Goal: Transaction & Acquisition: Book appointment/travel/reservation

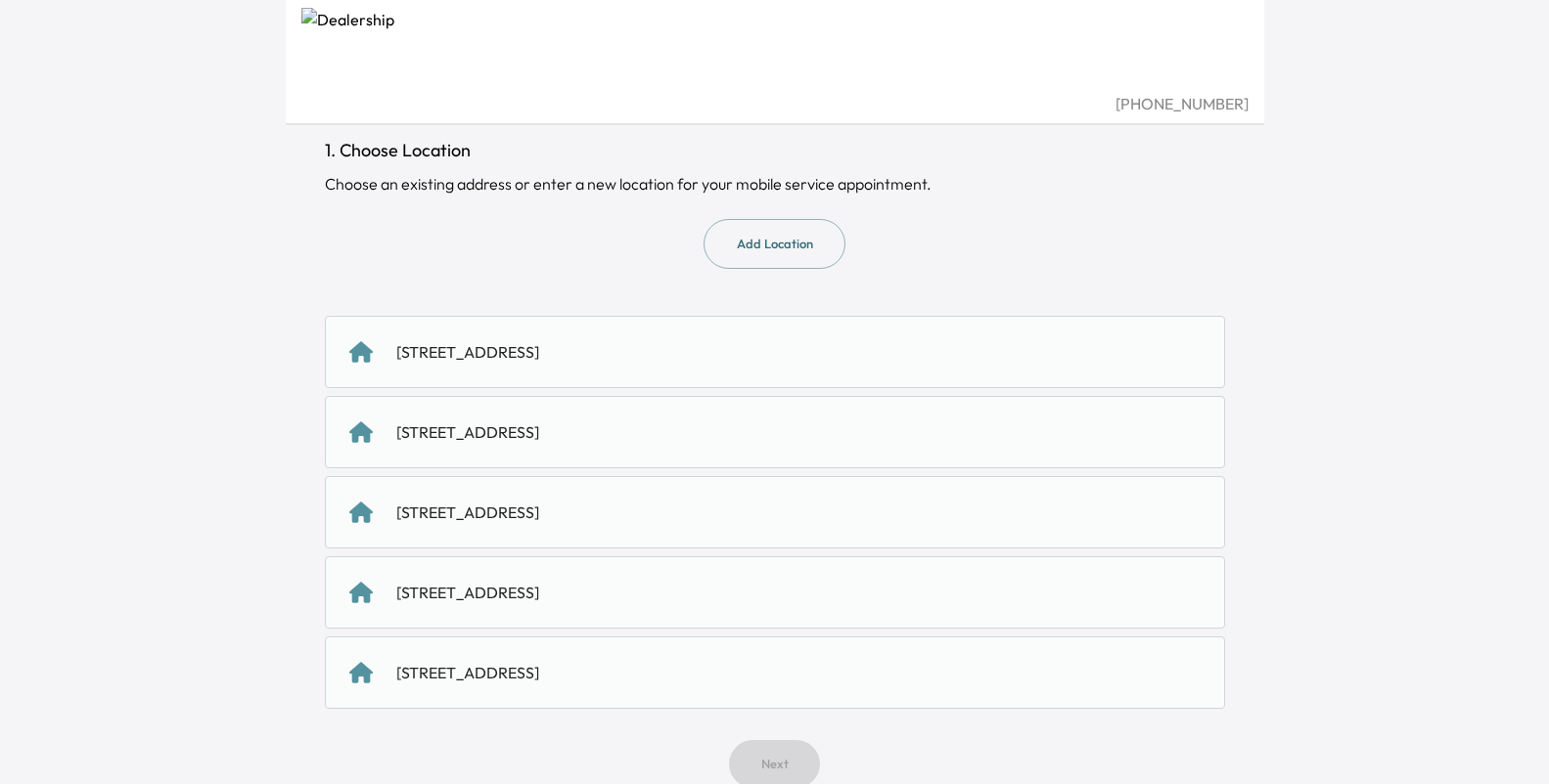
scroll to position [154, 0]
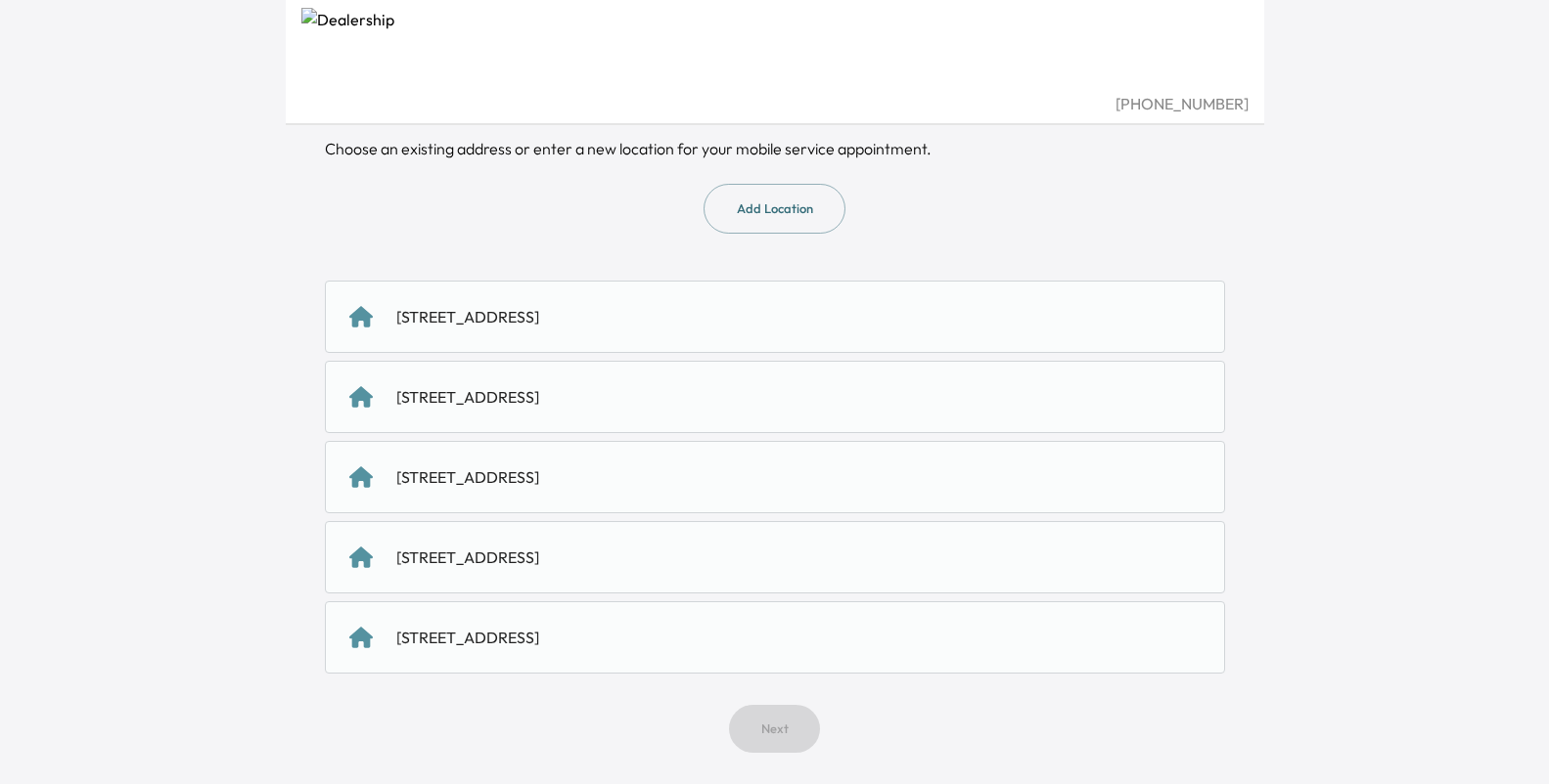
click at [539, 325] on div "[STREET_ADDRESS]" at bounding box center [467, 317] width 143 height 24
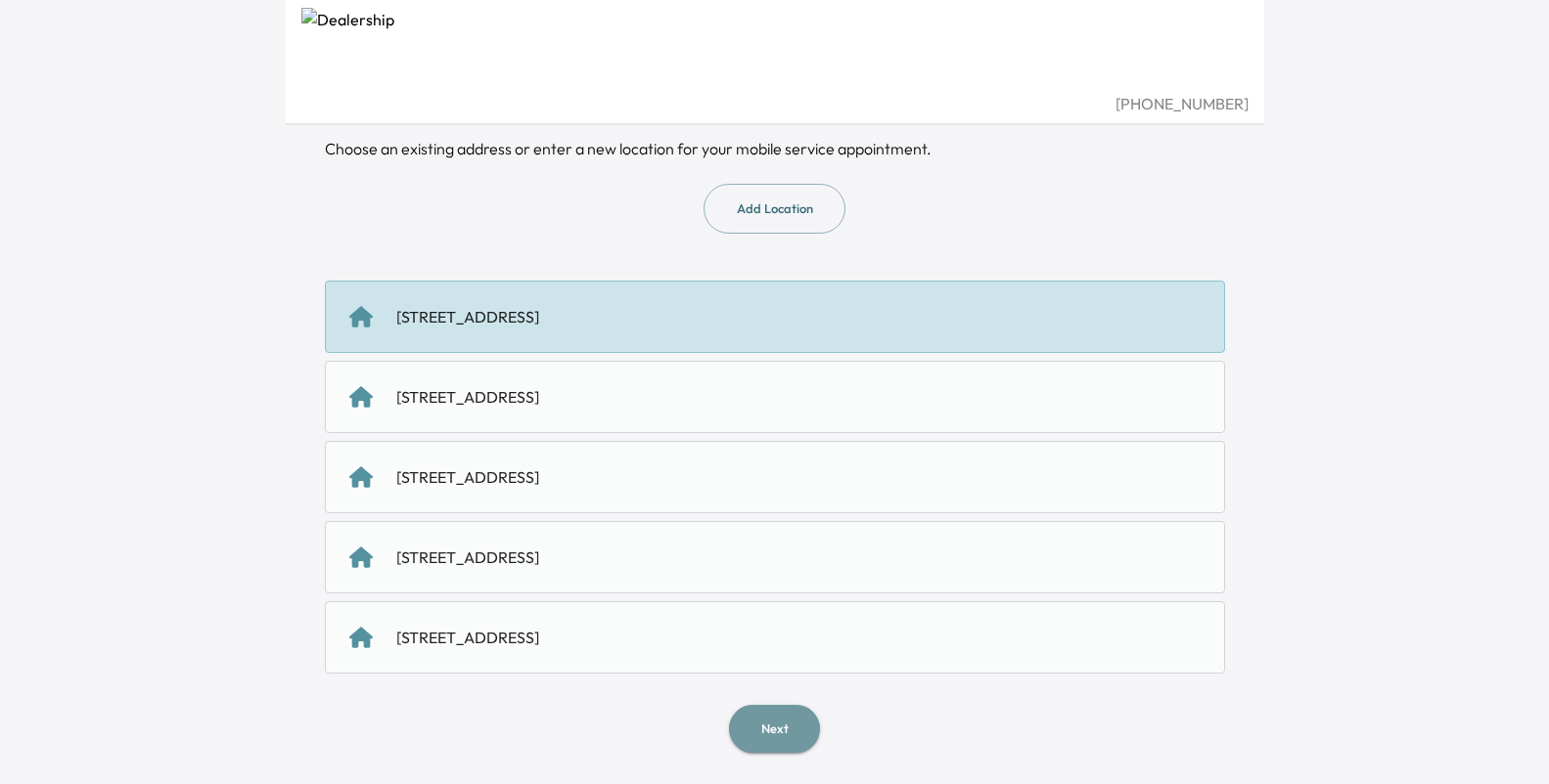
click at [775, 745] on button "Next" at bounding box center [774, 729] width 91 height 48
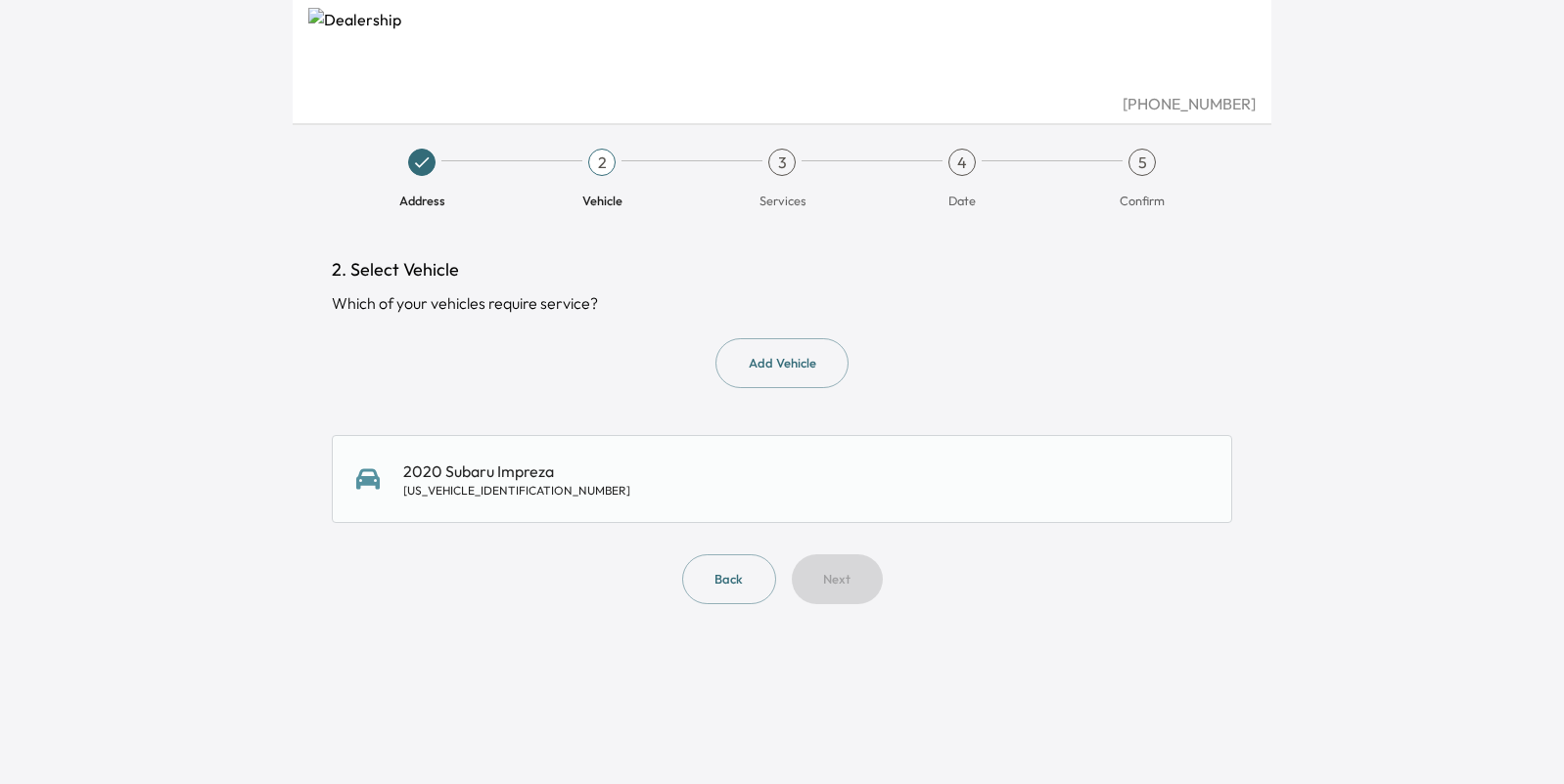
click at [627, 477] on div "2020 Subaru Impreza [US_VEHICLE_IDENTIFICATION_NUMBER]" at bounding box center [782, 479] width 851 height 39
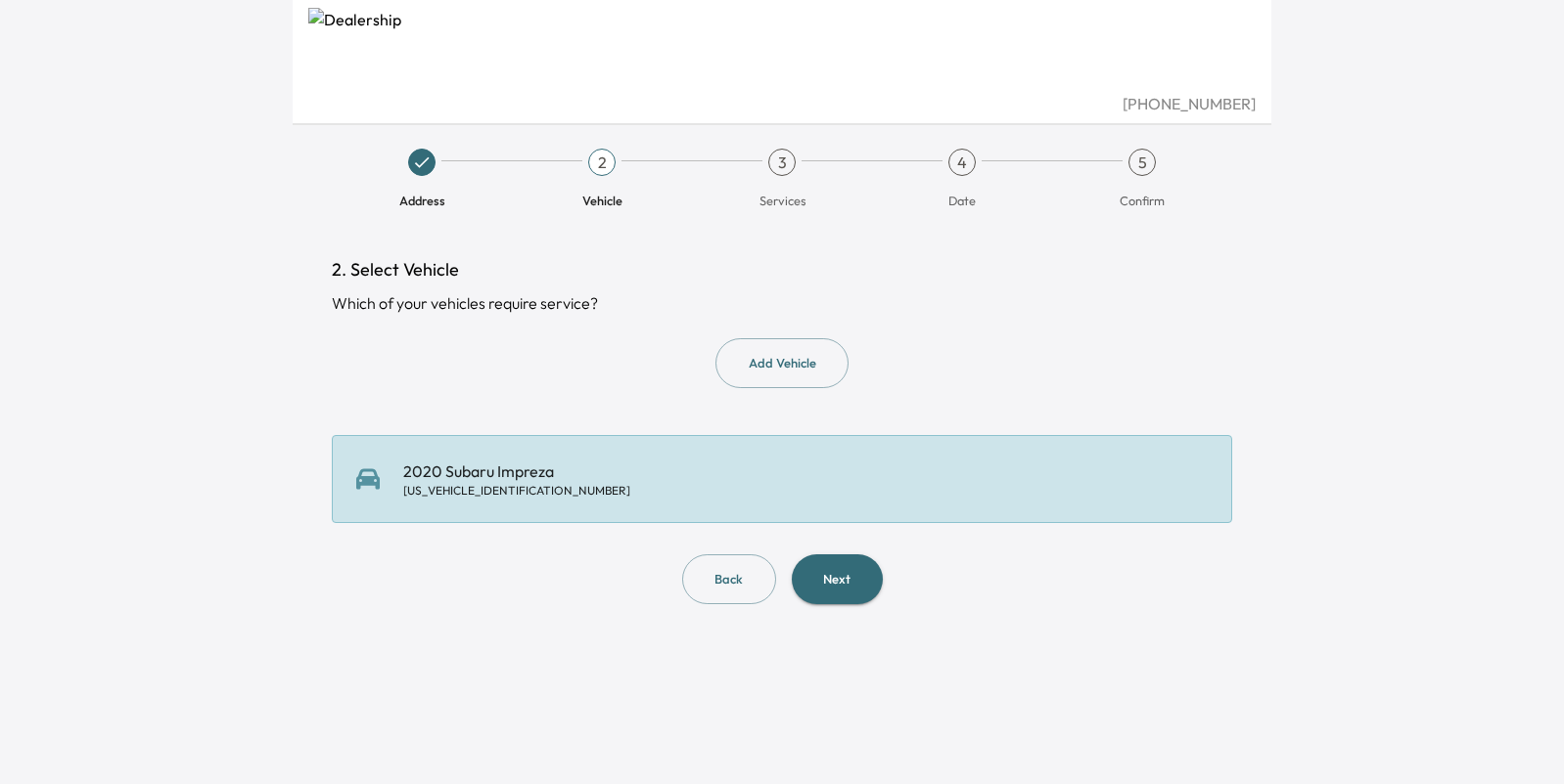
click at [817, 584] on button "Next" at bounding box center [837, 579] width 91 height 50
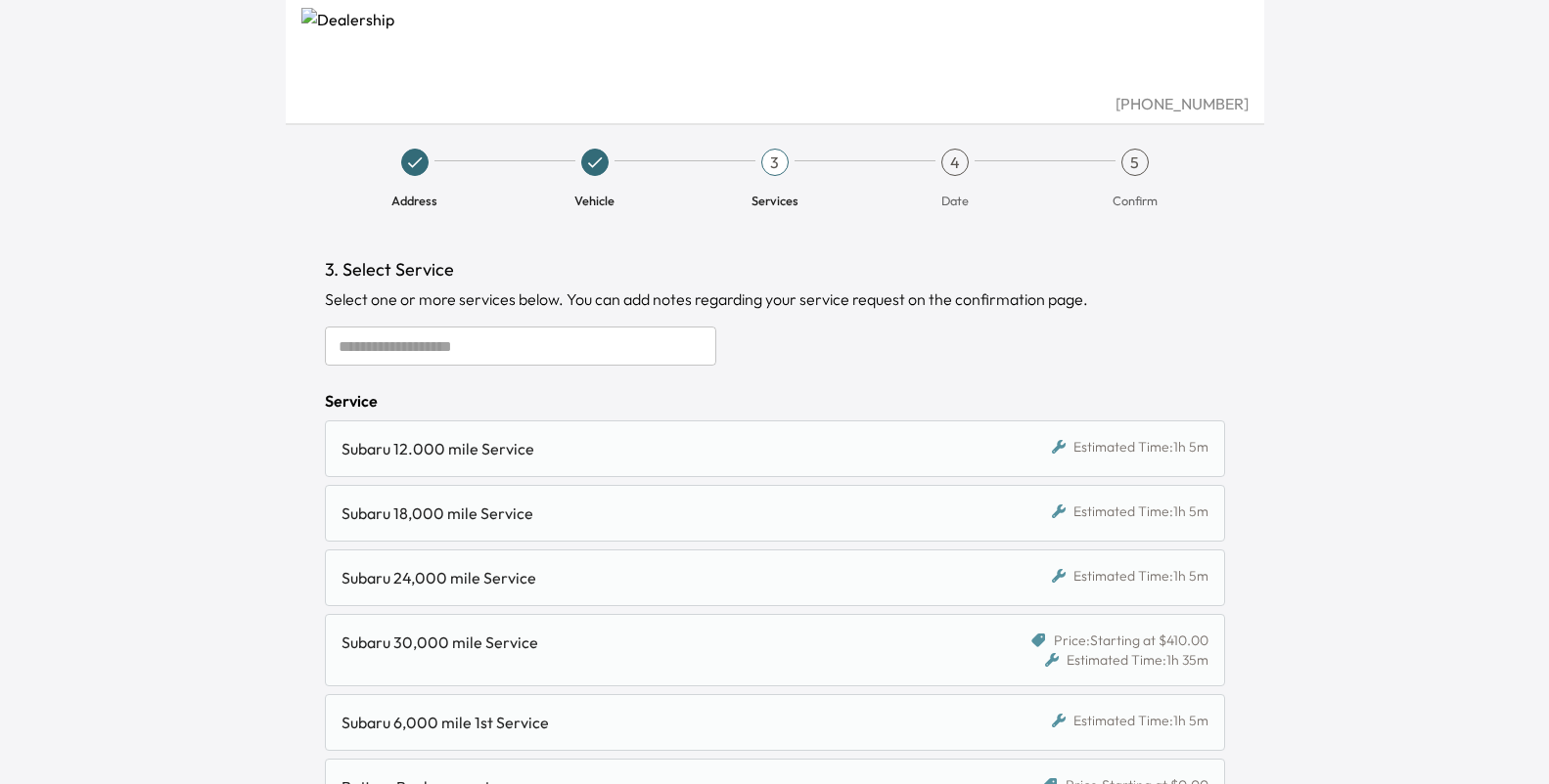
click at [559, 342] on input "text" at bounding box center [520, 346] width 391 height 39
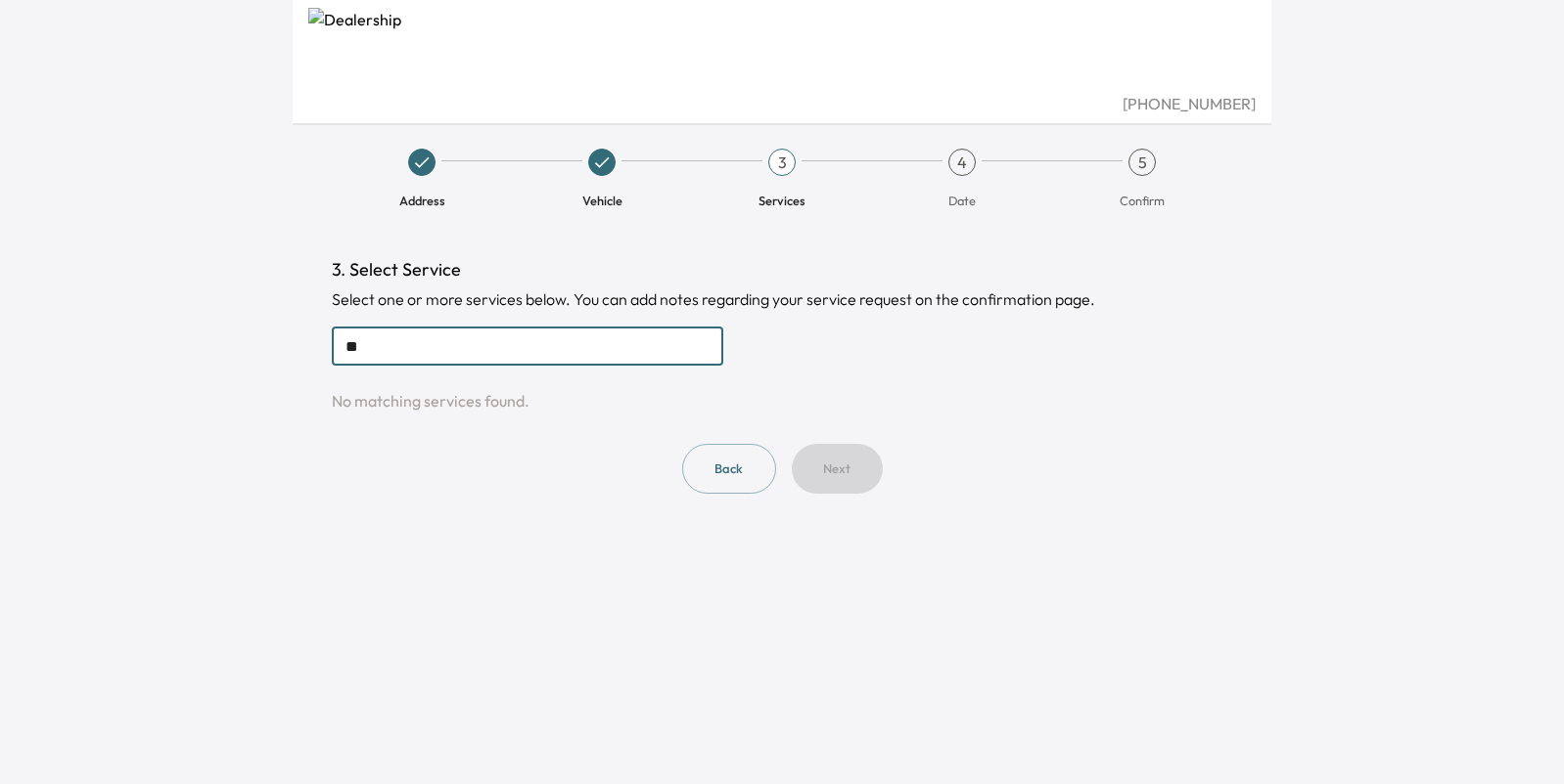
type input "*"
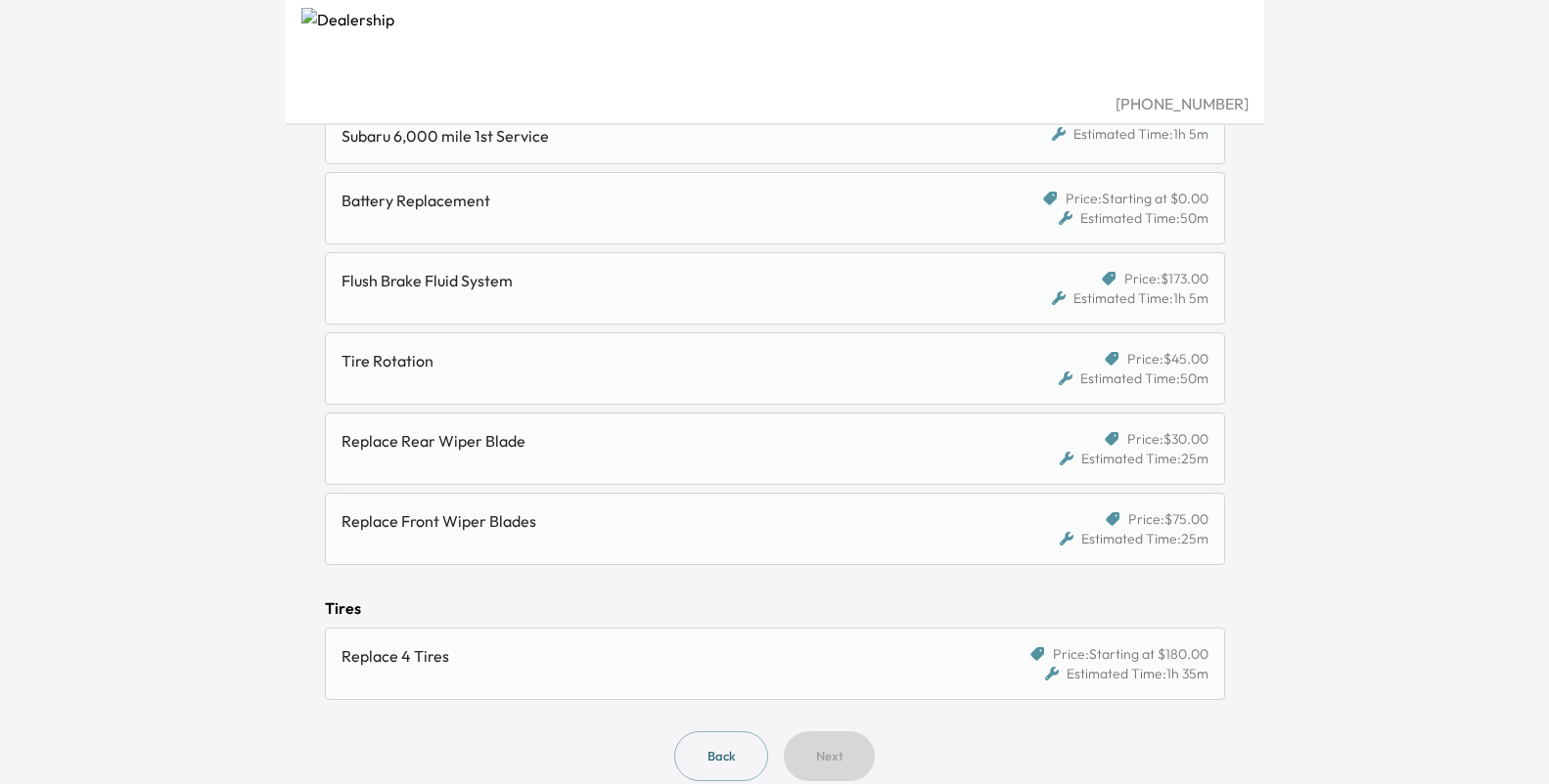
scroll to position [615, 0]
